Goal: Ask a question

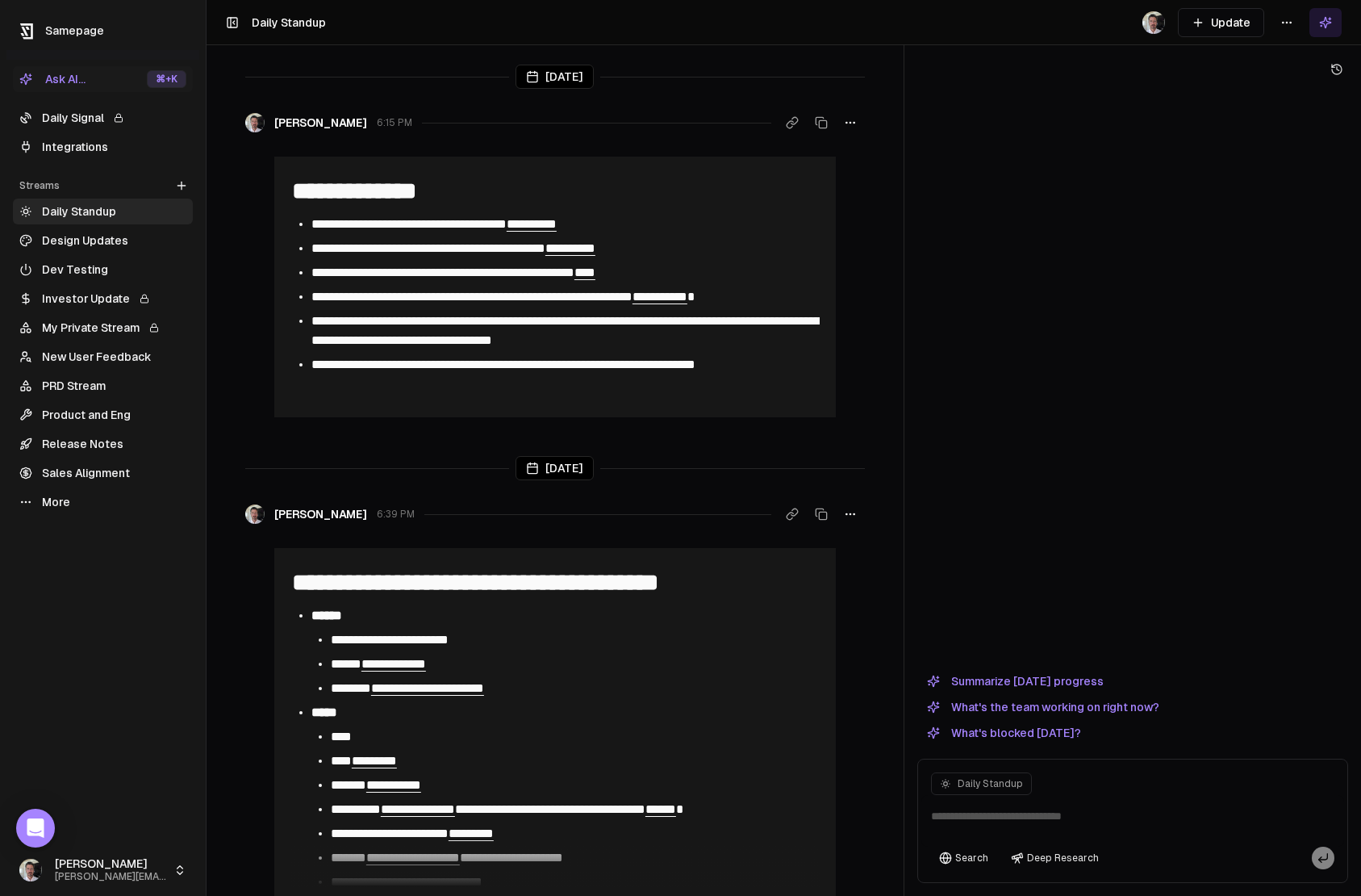
click at [60, 507] on link "More" at bounding box center [102, 501] width 180 height 26
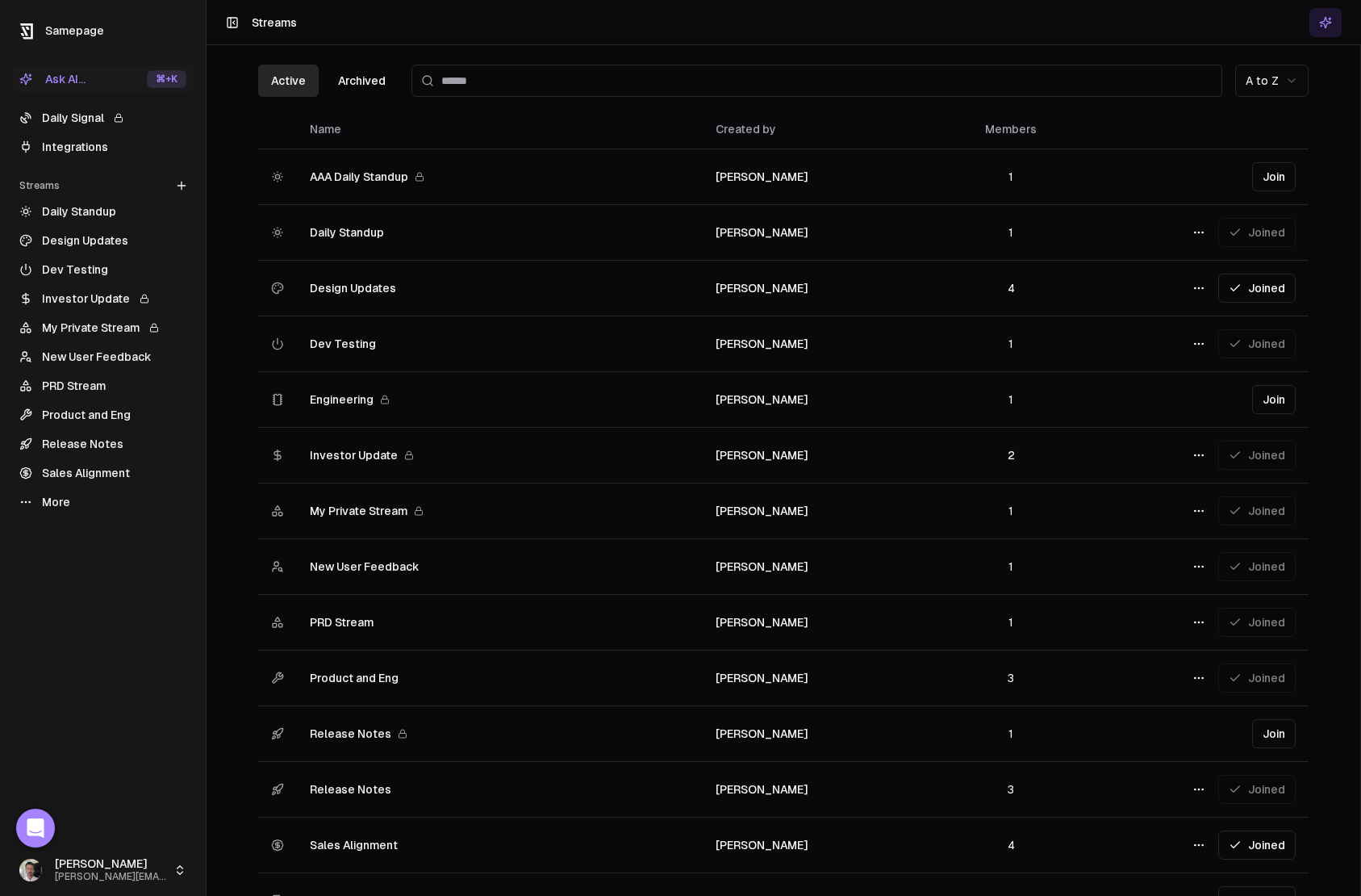
click at [79, 476] on link "Sales Alignment" at bounding box center [102, 473] width 180 height 26
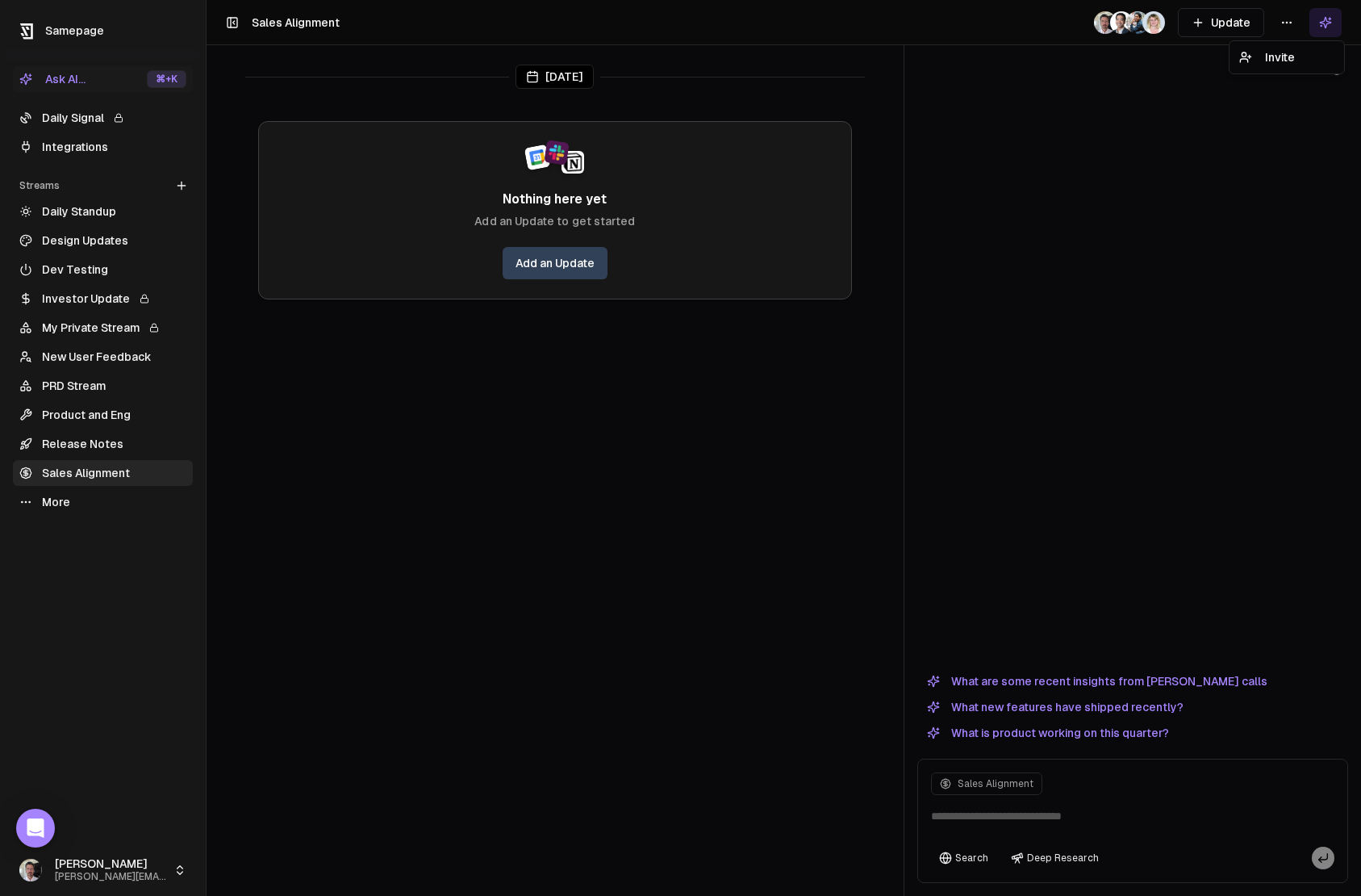
click at [1285, 25] on html "Samepage Ask AI... ⌘ +K Daily Signal Integrations Streams Create Stream Daily S…" at bounding box center [680, 448] width 1361 height 896
click at [1185, 67] on html "Samepage Ask AI... ⌘ +K Daily Signal Integrations Streams Create Stream Daily S…" at bounding box center [680, 448] width 1361 height 896
click at [1287, 30] on html "Samepage Ask AI... ⌘ +K Daily Signal Integrations Streams Create Stream Daily S…" at bounding box center [680, 448] width 1361 height 896
drag, startPoint x: 1177, startPoint y: 128, endPoint x: 1234, endPoint y: 72, distance: 79.9
click at [1180, 128] on html "Samepage Ask AI... ⌘ +K Daily Signal Integrations Streams Create Stream Daily S…" at bounding box center [680, 448] width 1361 height 896
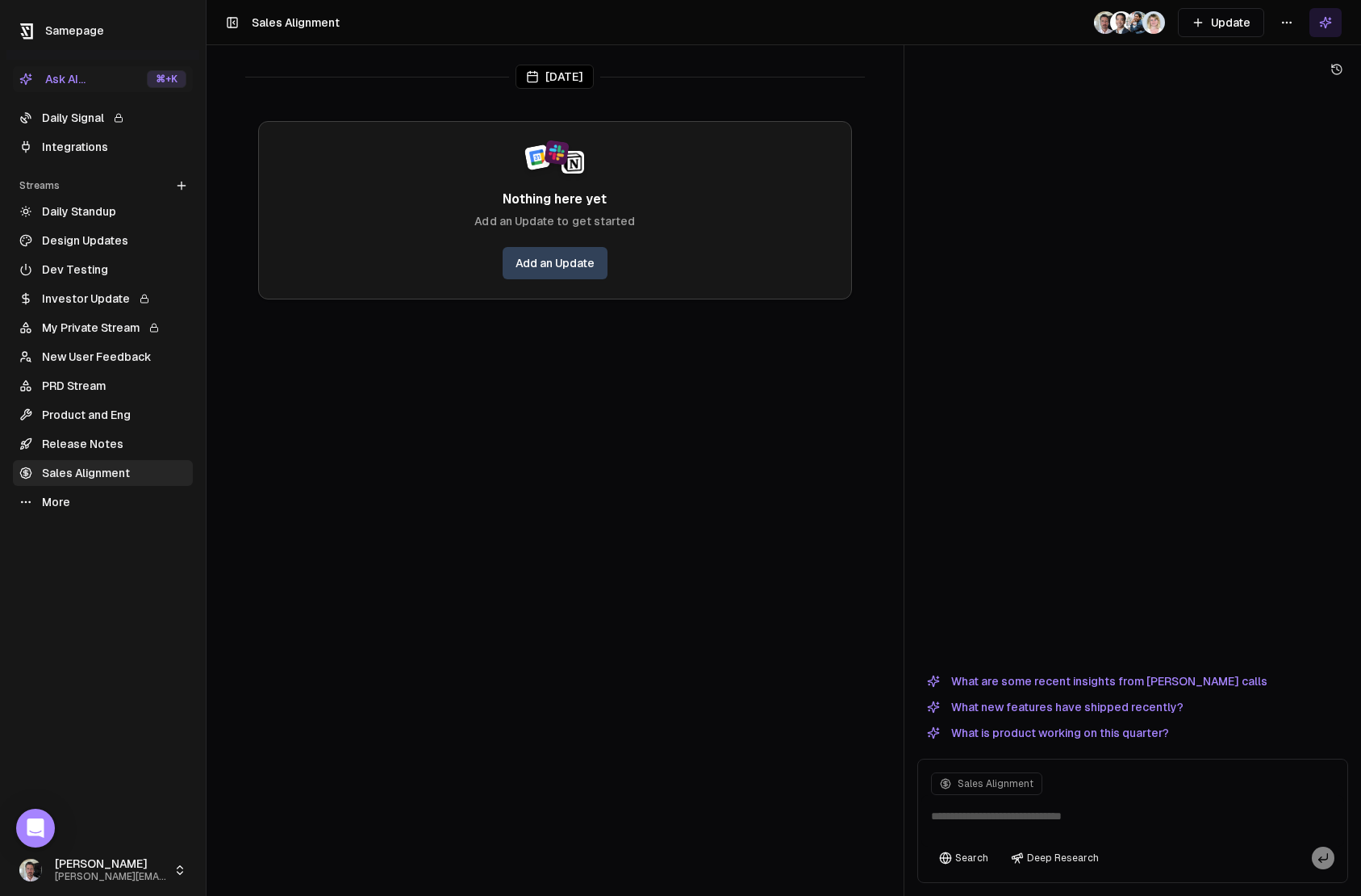
click at [76, 417] on link "Product and Eng" at bounding box center [102, 415] width 180 height 26
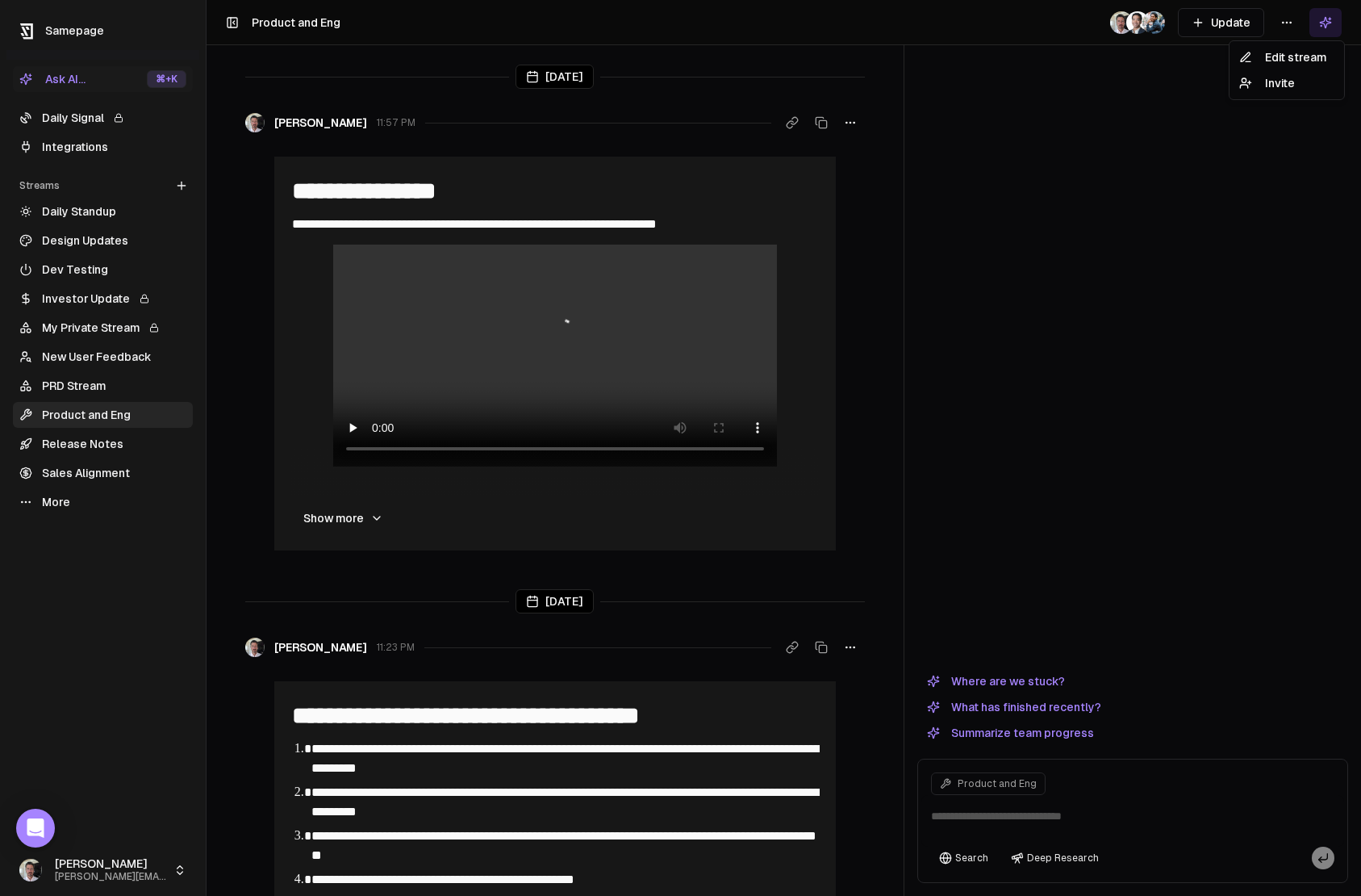
click at [1300, 26] on html "**********" at bounding box center [680, 448] width 1361 height 896
click at [1303, 52] on div "Edit stream" at bounding box center [1286, 57] width 108 height 26
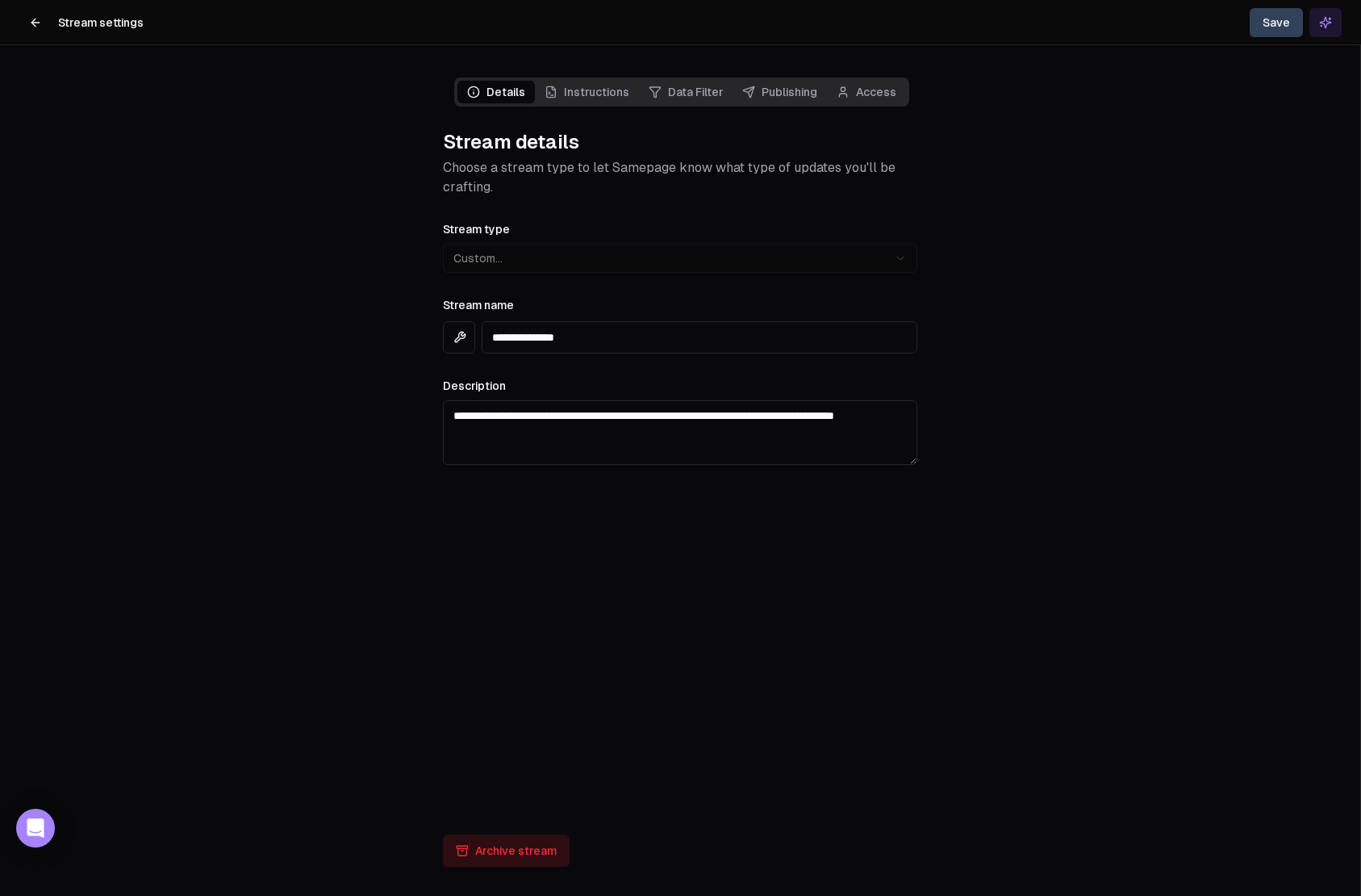
click at [877, 91] on link "Access" at bounding box center [866, 92] width 79 height 23
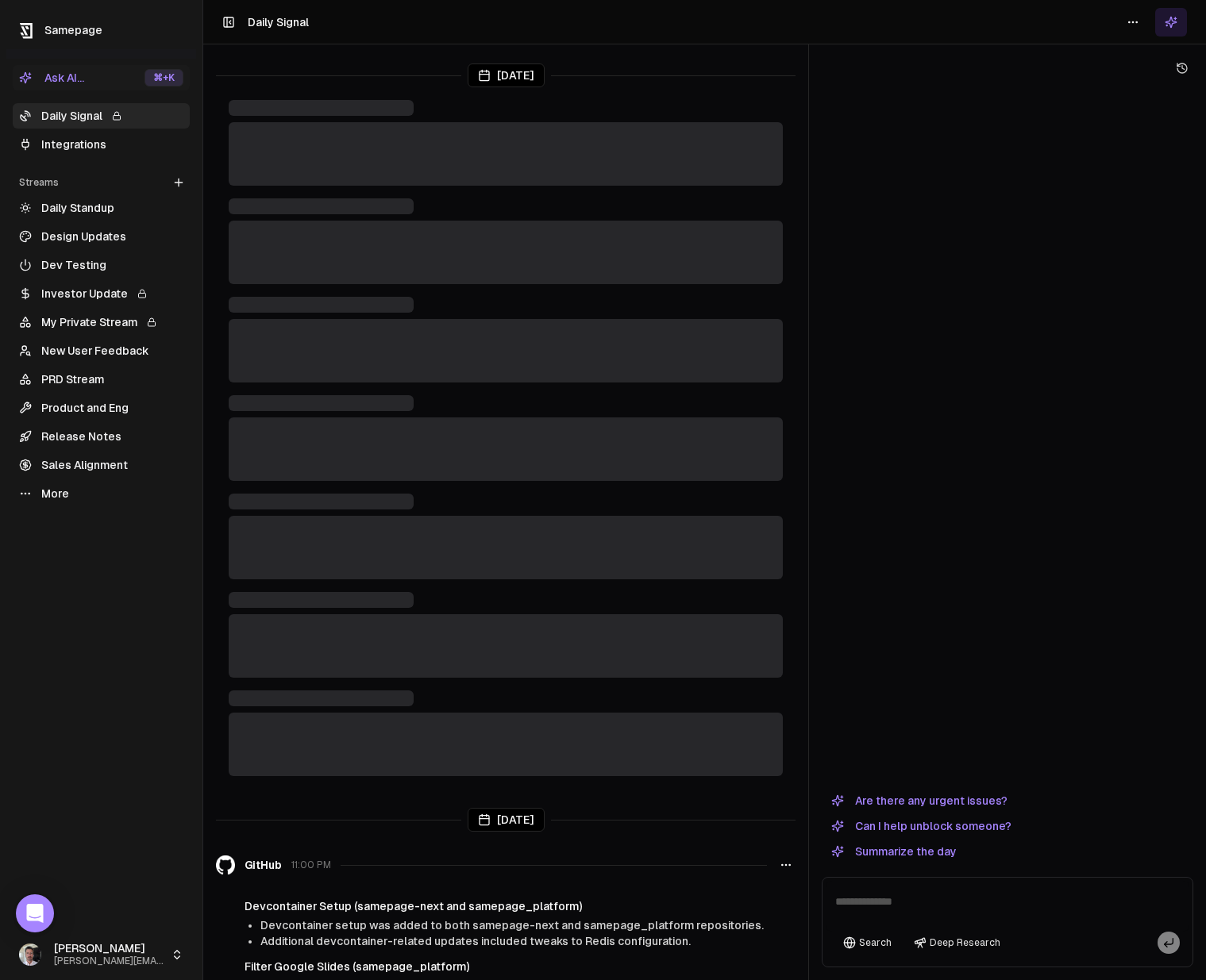
click at [947, 798] on button "Are there any urgent issues?" at bounding box center [919, 800] width 195 height 19
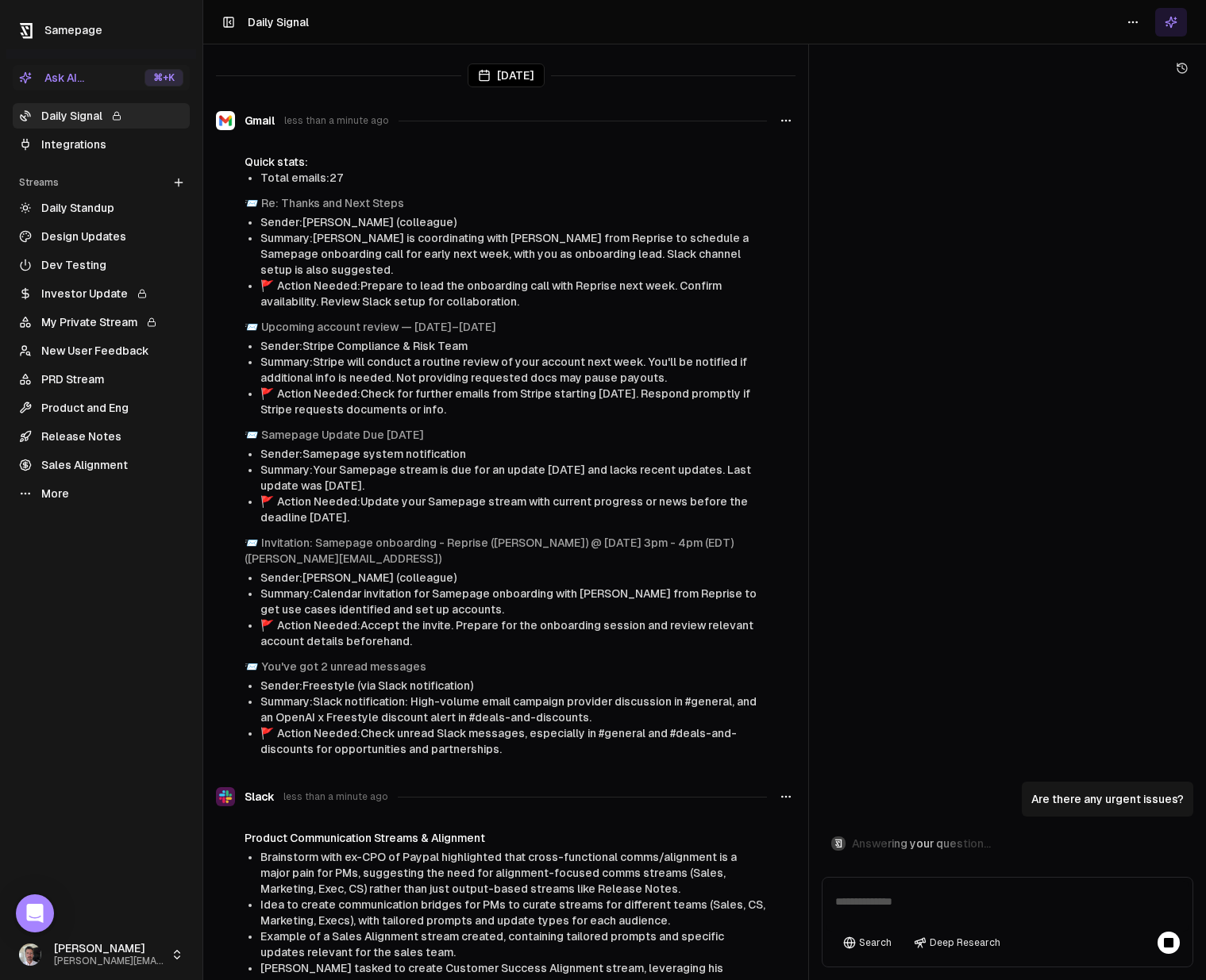
scroll to position [1317, 0]
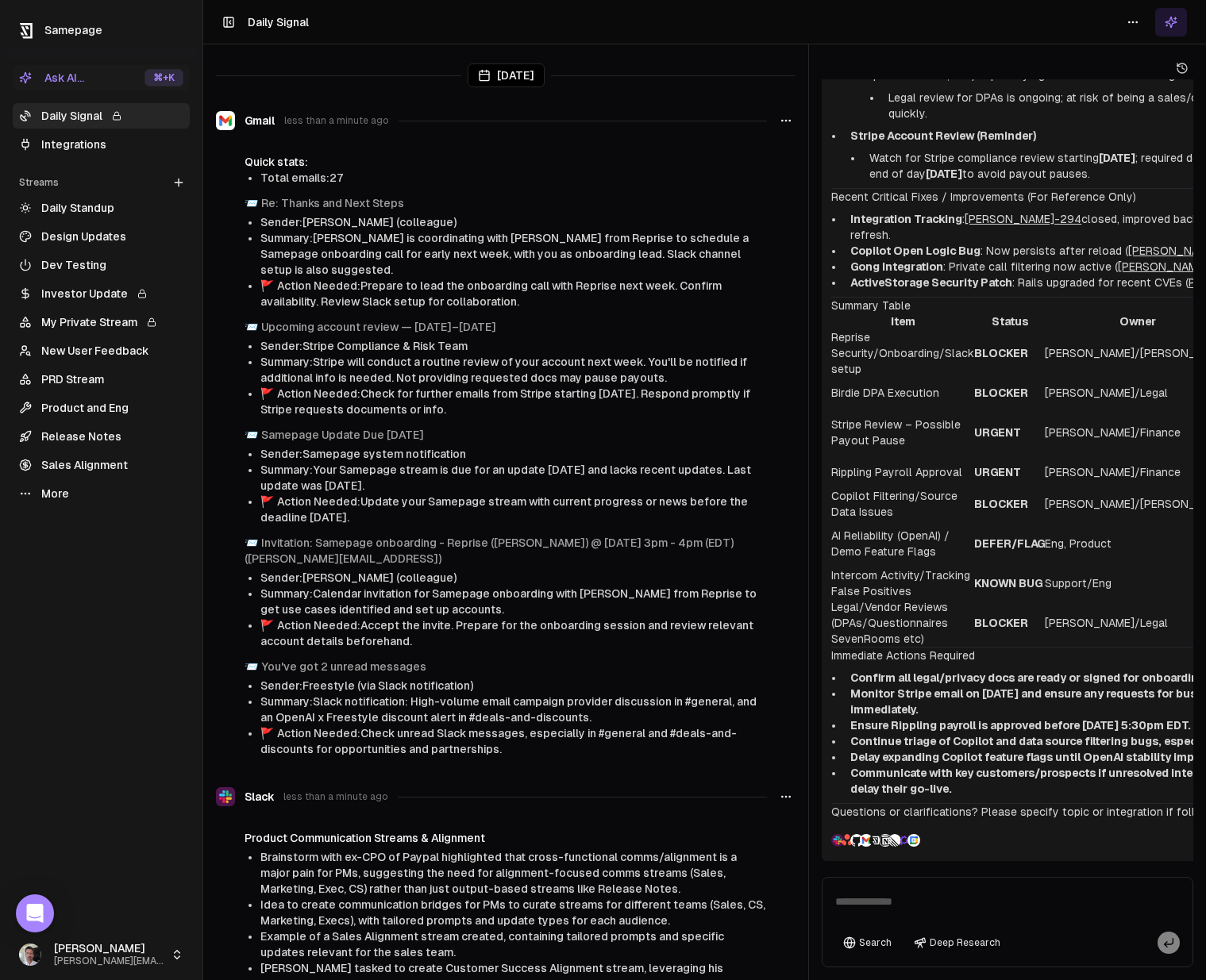
click at [1128, 891] on textarea at bounding box center [1007, 907] width 363 height 51
type textarea "**********"
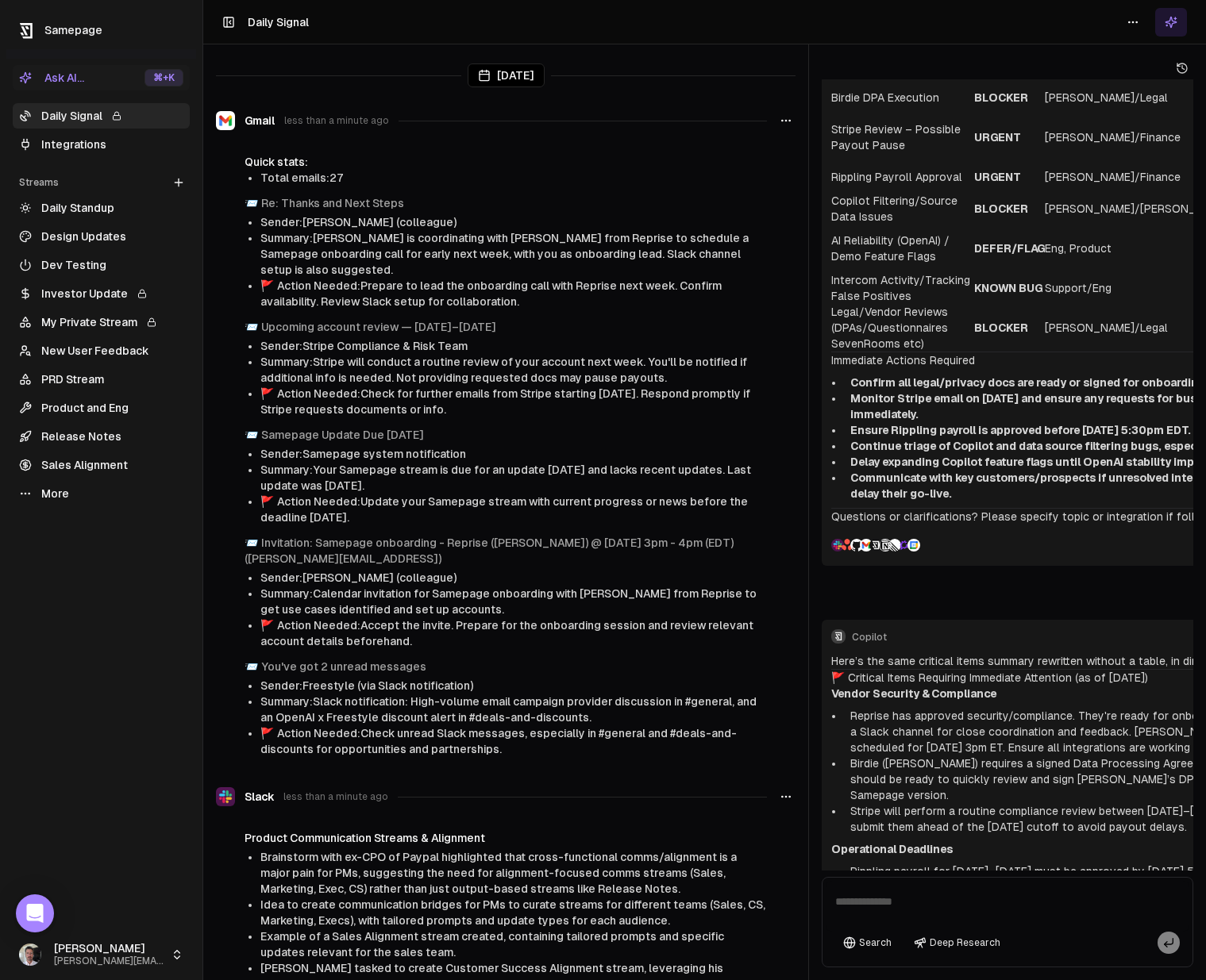
scroll to position [2427, 0]
